Goal: Task Accomplishment & Management: Use online tool/utility

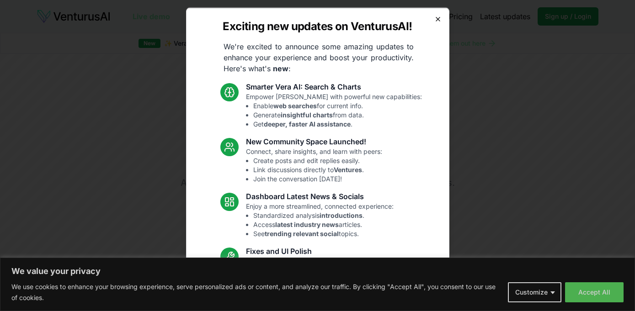
click at [439, 16] on icon "button" at bounding box center [437, 18] width 7 height 7
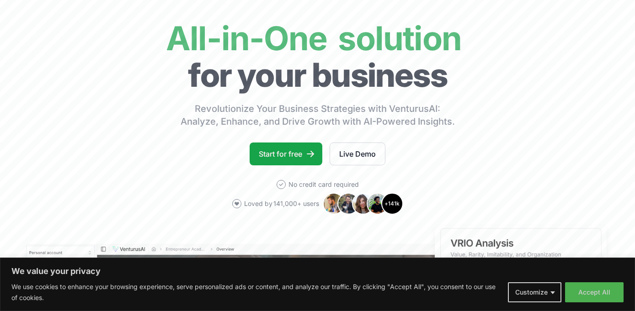
scroll to position [68, 0]
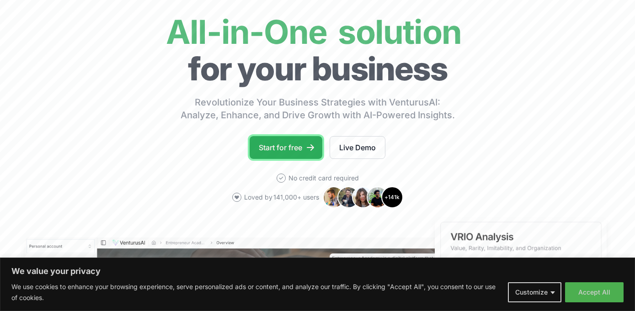
click at [291, 149] on link "Start for free" at bounding box center [286, 147] width 73 height 23
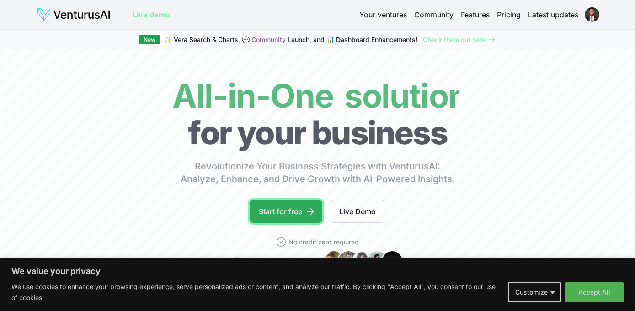
click at [297, 215] on link "Start for free" at bounding box center [286, 211] width 73 height 23
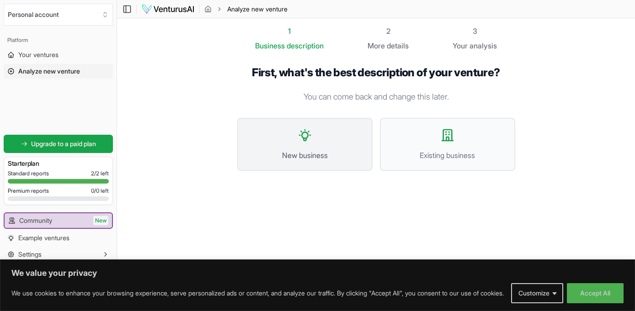
scroll to position [0, 0]
click at [264, 134] on button "New business" at bounding box center [304, 144] width 135 height 53
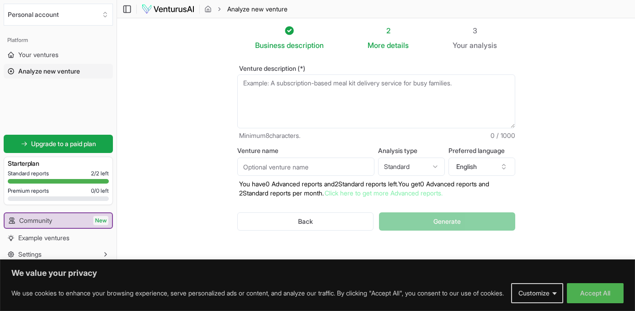
scroll to position [3, 0]
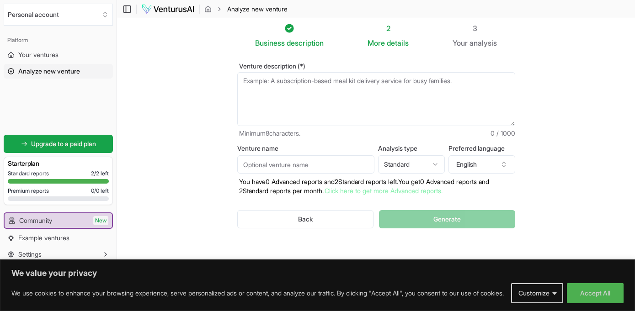
click at [374, 77] on textarea "Venture description (*)" at bounding box center [376, 99] width 278 height 54
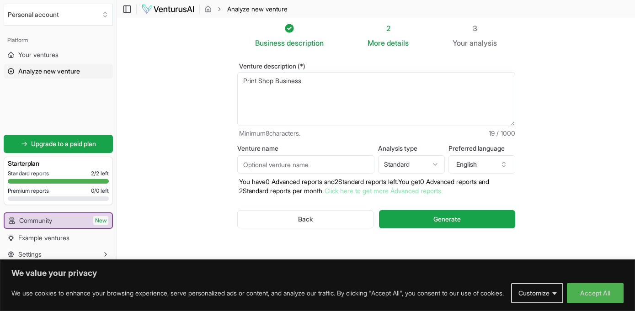
type textarea "Print Shop Business"
click at [343, 166] on input "Venture name" at bounding box center [305, 164] width 137 height 18
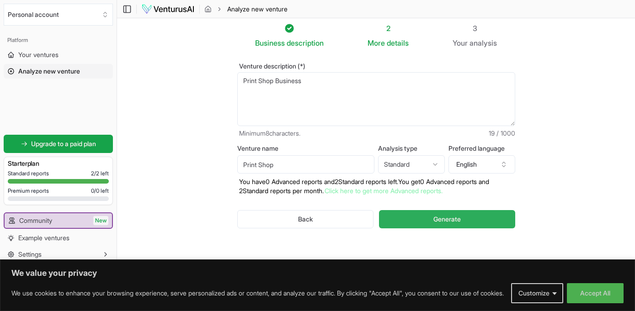
type input "Print Shop"
click at [402, 214] on button "Generate" at bounding box center [447, 219] width 136 height 18
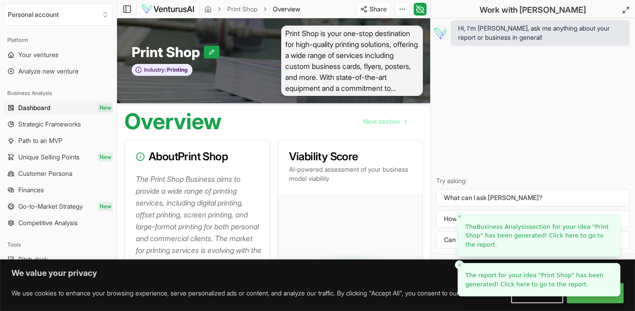
click at [458, 266] on icon "Close toast" at bounding box center [459, 264] width 5 height 5
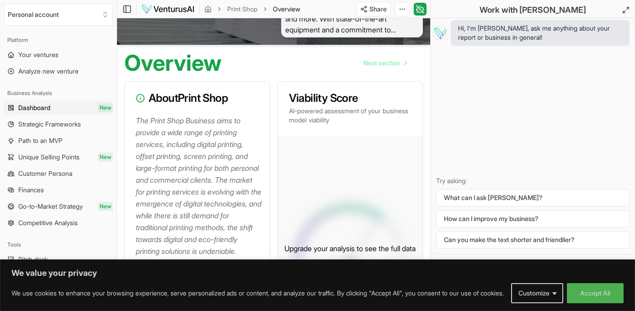
scroll to position [59, 0]
